Goal: Transaction & Acquisition: Obtain resource

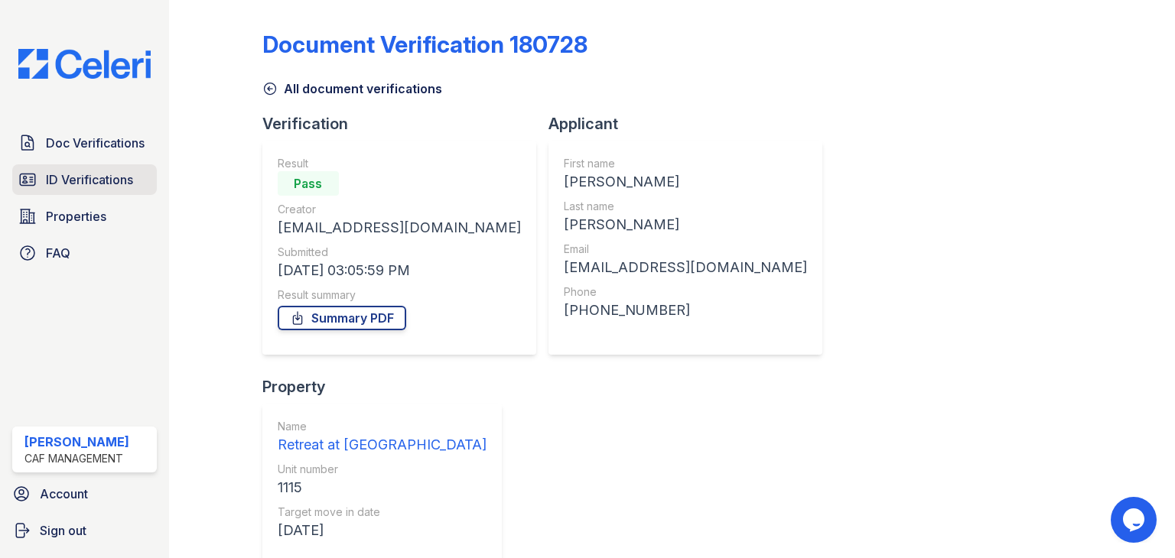
click at [99, 167] on link "ID Verifications" at bounding box center [84, 179] width 145 height 31
click at [104, 138] on span "Doc Verifications" at bounding box center [95, 143] width 99 height 18
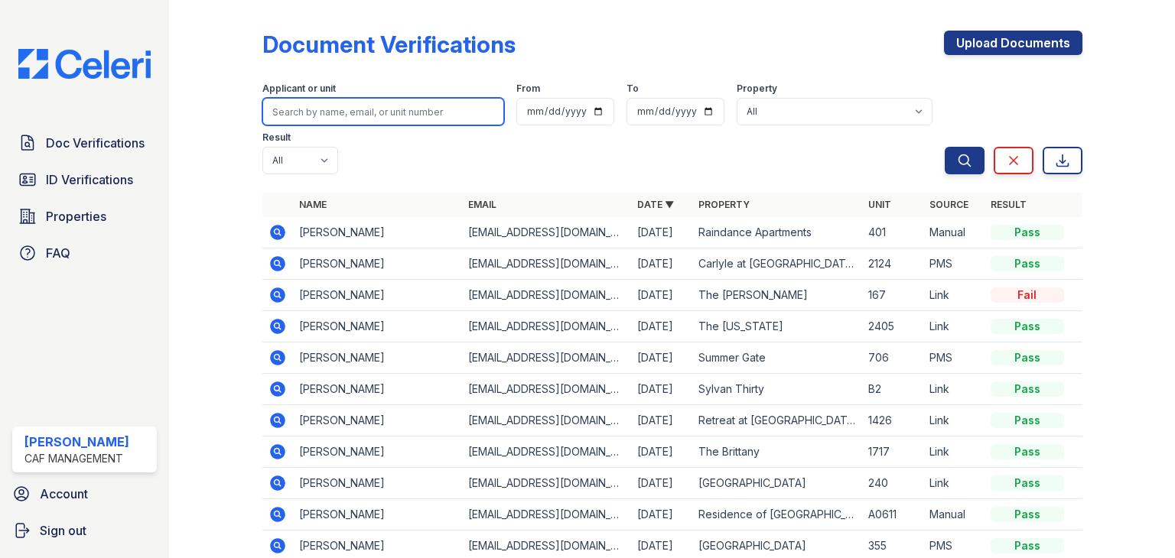
click at [303, 117] on input "search" at bounding box center [383, 112] width 242 height 28
type input "sandra bru"
click at [945, 147] on button "Search" at bounding box center [965, 161] width 40 height 28
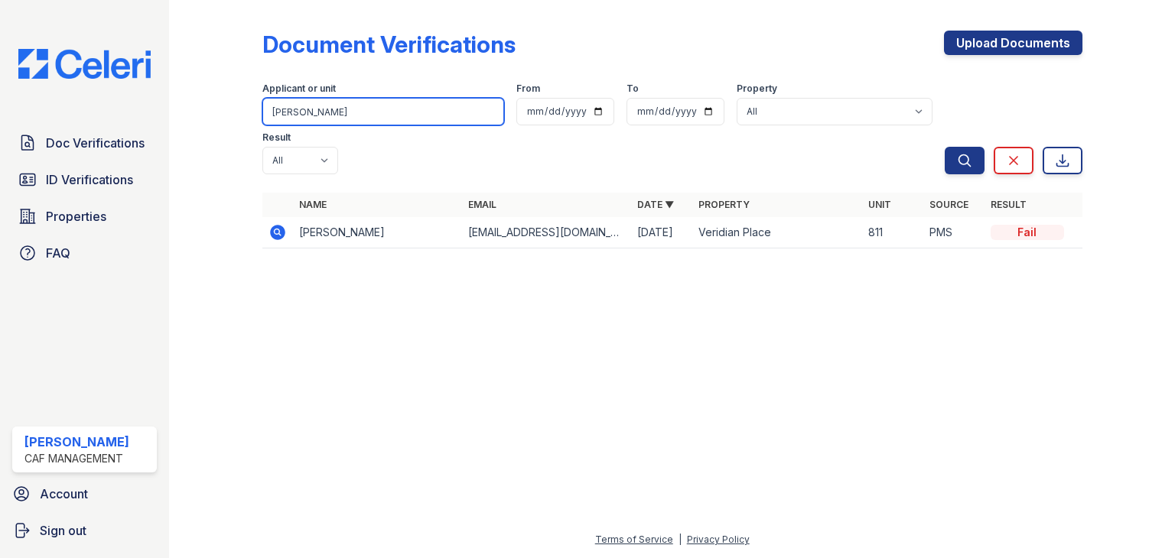
click at [314, 105] on input "sandra bru" at bounding box center [383, 112] width 242 height 28
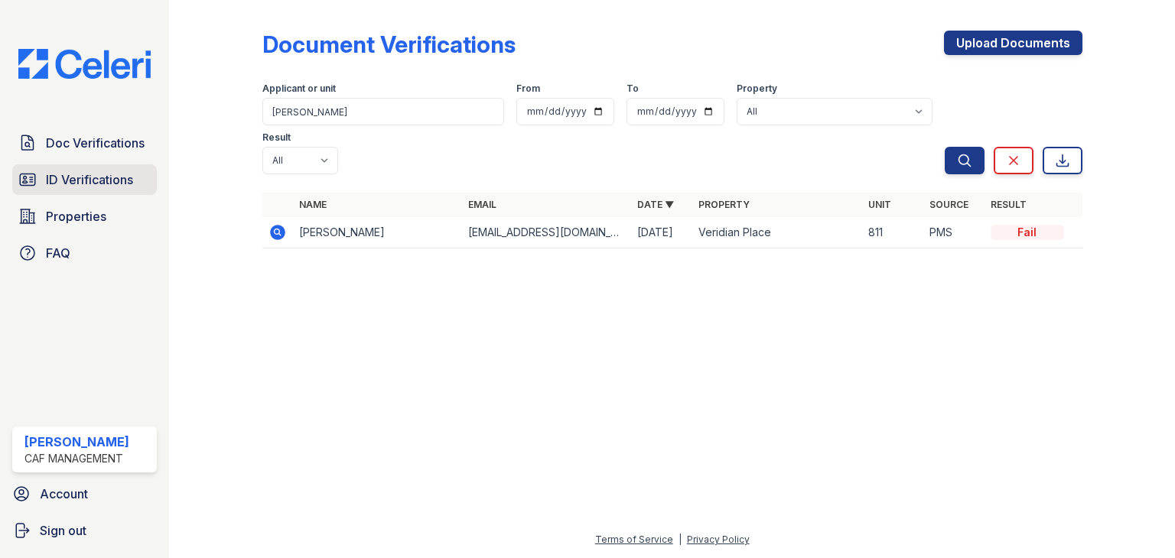
click at [79, 166] on link "ID Verifications" at bounding box center [84, 179] width 145 height 31
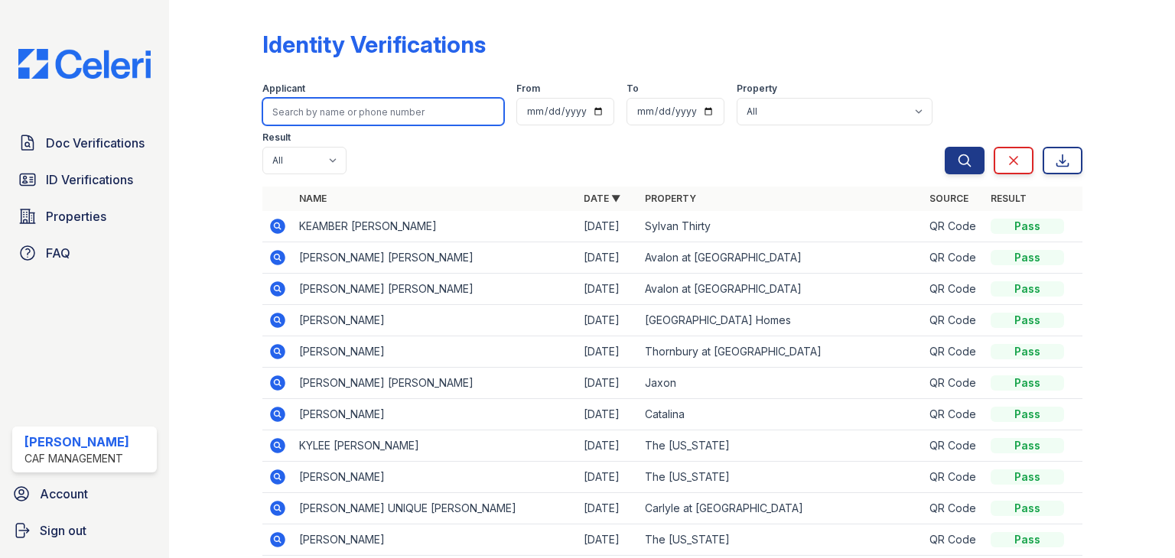
click at [330, 108] on input "search" at bounding box center [383, 112] width 242 height 28
type input "patrick"
click at [945, 147] on button "Search" at bounding box center [965, 161] width 40 height 28
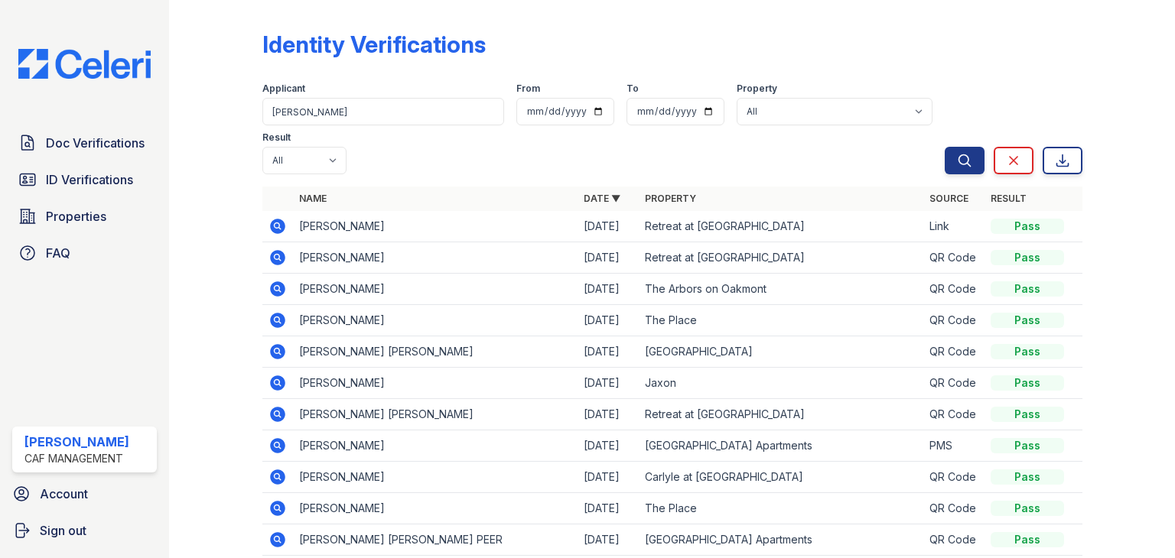
click at [275, 230] on icon at bounding box center [277, 226] width 15 height 15
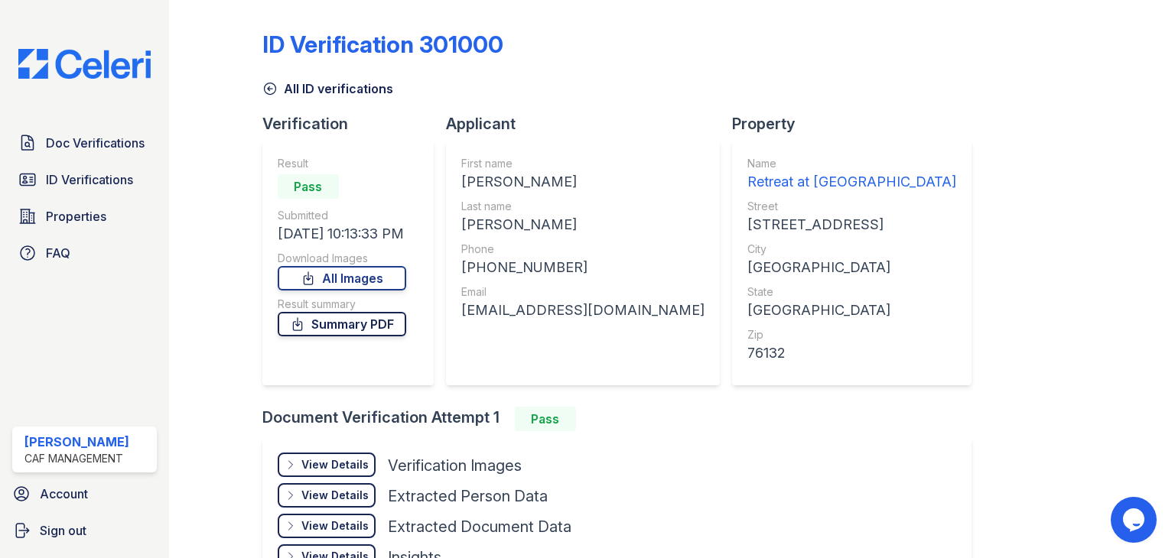
click at [343, 327] on link "Summary PDF" at bounding box center [342, 324] width 129 height 24
click at [343, 453] on div "View Details Details" at bounding box center [327, 465] width 98 height 24
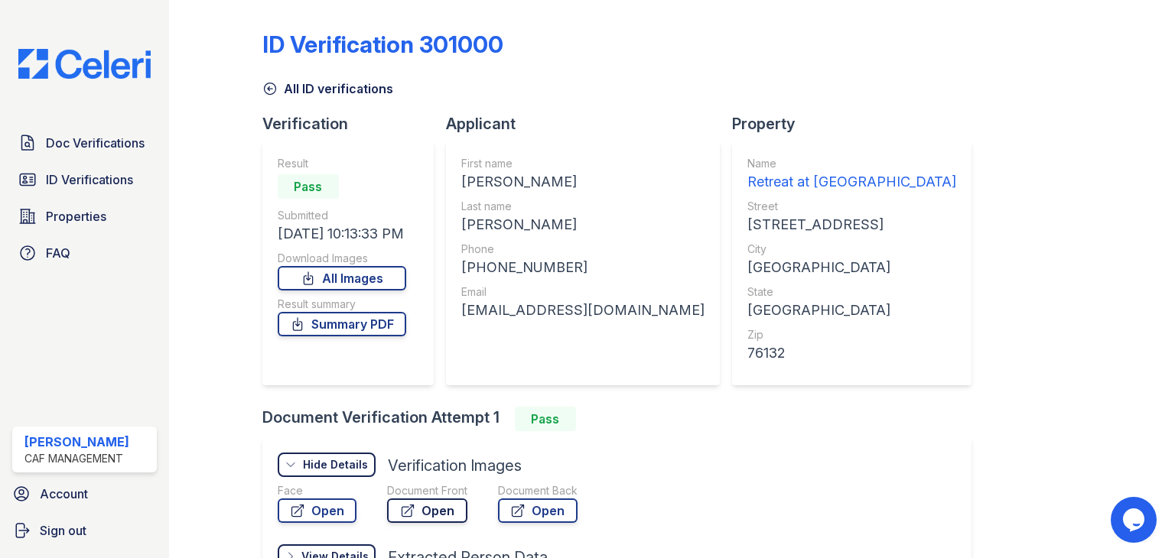
click at [413, 514] on icon at bounding box center [407, 510] width 15 height 15
click at [100, 134] on span "Doc Verifications" at bounding box center [95, 143] width 99 height 18
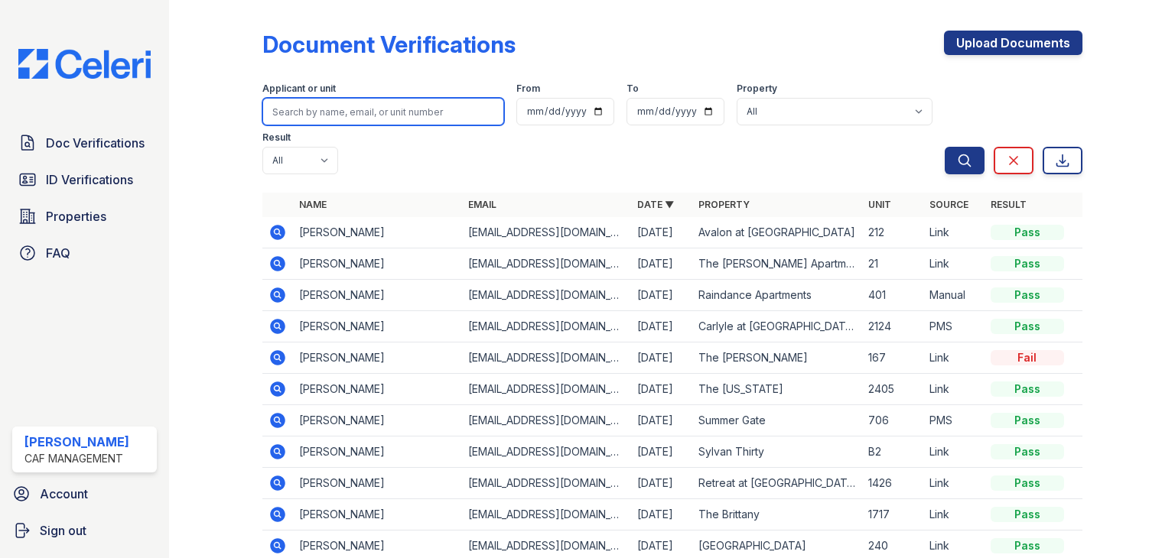
click at [284, 108] on input "search" at bounding box center [383, 112] width 242 height 28
click at [945, 147] on button "Search" at bounding box center [965, 161] width 40 height 28
type input "[PERSON_NAME]"
click button "Search" at bounding box center [965, 161] width 40 height 28
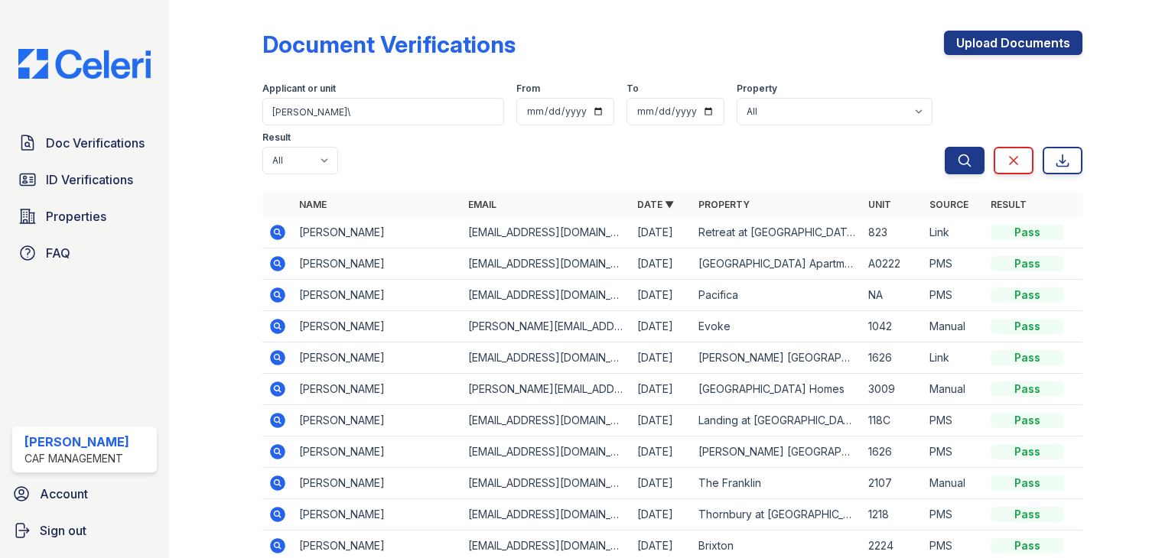
click at [271, 229] on icon at bounding box center [277, 232] width 15 height 15
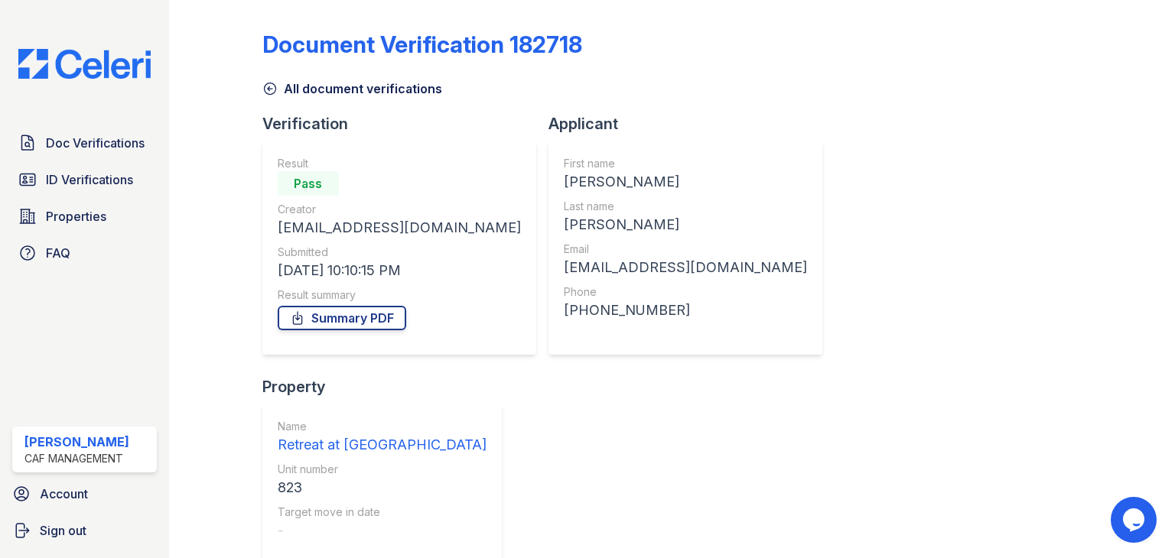
click at [402, 319] on link "Summary PDF" at bounding box center [342, 318] width 129 height 24
click at [221, 269] on div at bounding box center [228, 422] width 68 height 832
click at [361, 319] on link "Summary PDF" at bounding box center [342, 318] width 129 height 24
click at [184, 217] on div "Document Verification 182718 All document verifications Verification Result Pas…" at bounding box center [672, 279] width 1006 height 558
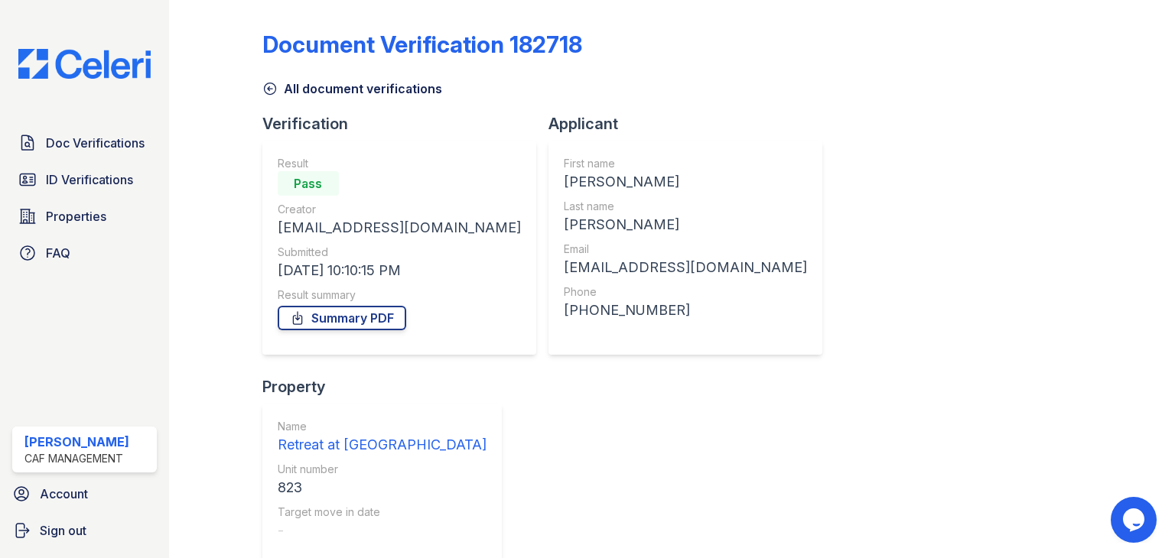
scroll to position [123, 0]
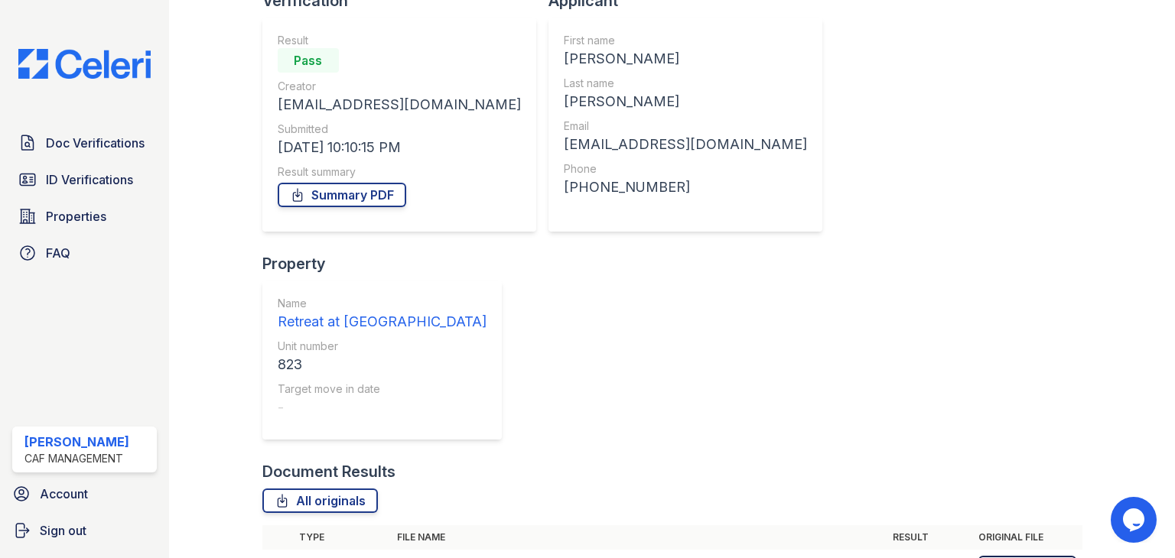
click at [1022, 556] on link "Download" at bounding box center [1027, 568] width 98 height 24
click at [200, 238] on div at bounding box center [228, 299] width 68 height 832
drag, startPoint x: 235, startPoint y: 160, endPoint x: 1022, endPoint y: 430, distance: 832.2
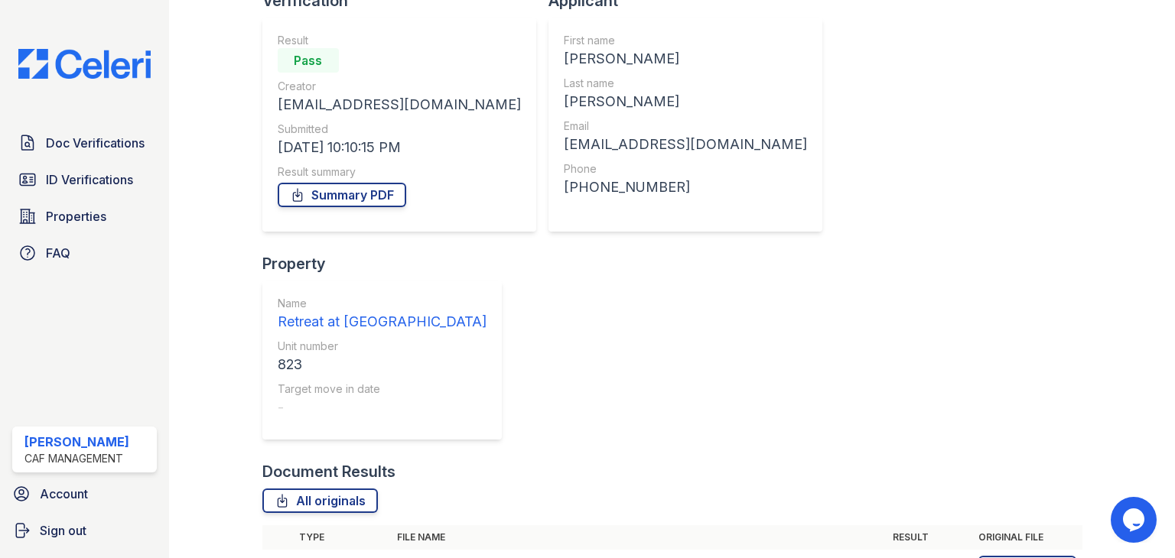
click at [233, 332] on div at bounding box center [228, 299] width 68 height 832
